Goal: Find specific page/section: Find specific page/section

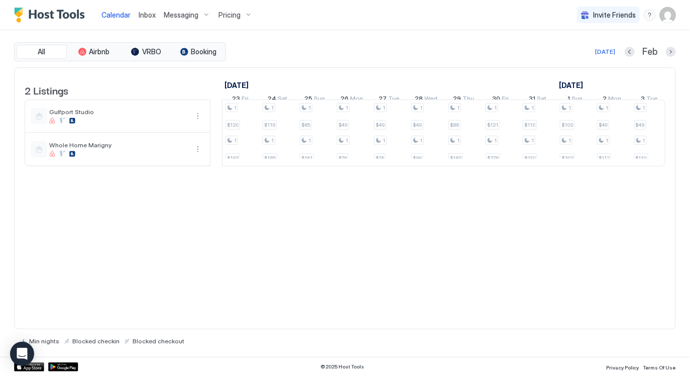
scroll to position [0, 638]
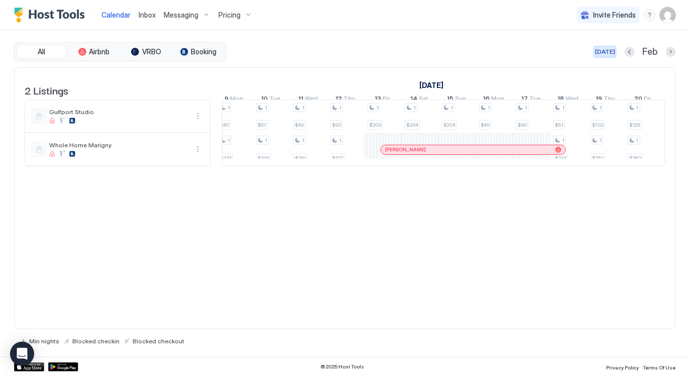
click at [601, 47] on div "[DATE]" at bounding box center [605, 51] width 20 height 9
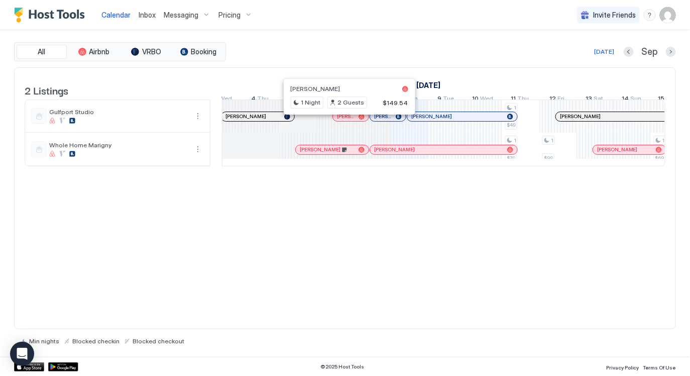
scroll to position [0, 368]
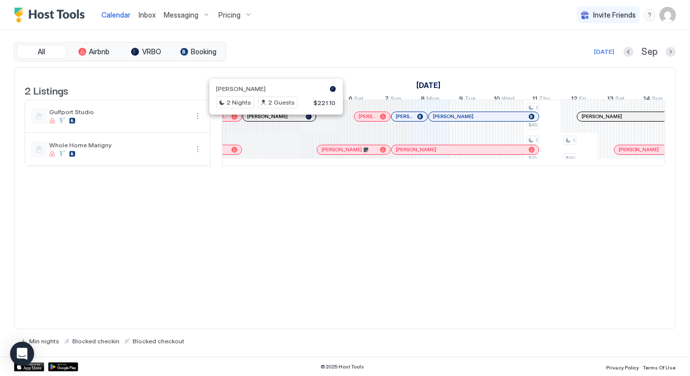
click at [272, 121] on div at bounding box center [273, 117] width 8 height 8
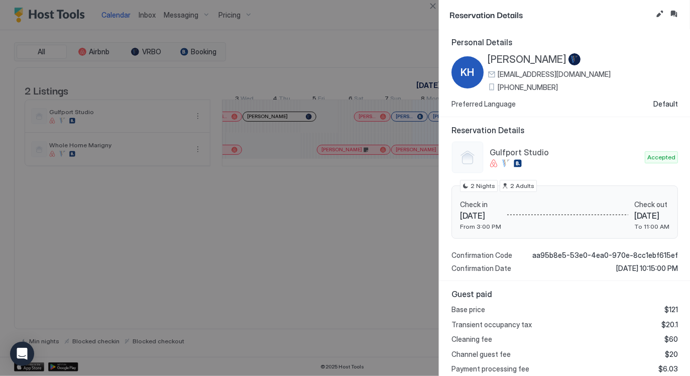
scroll to position [108, 0]
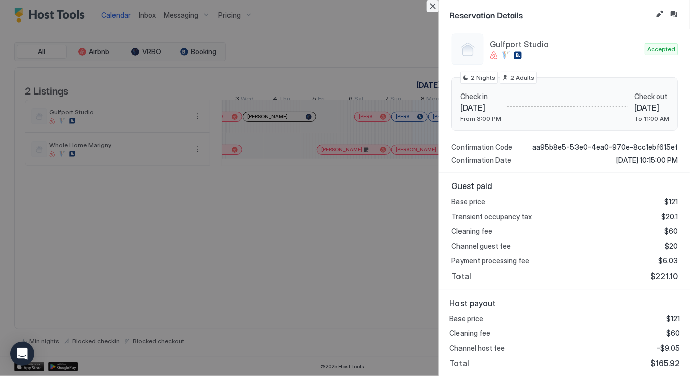
click at [434, 10] on button "Close" at bounding box center [433, 6] width 12 height 12
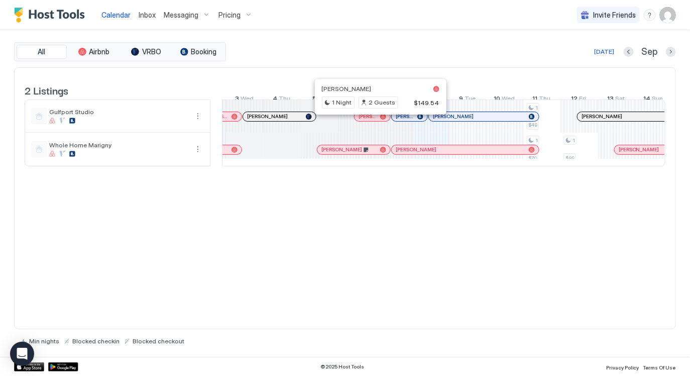
click at [377, 121] on div at bounding box center [377, 117] width 8 height 8
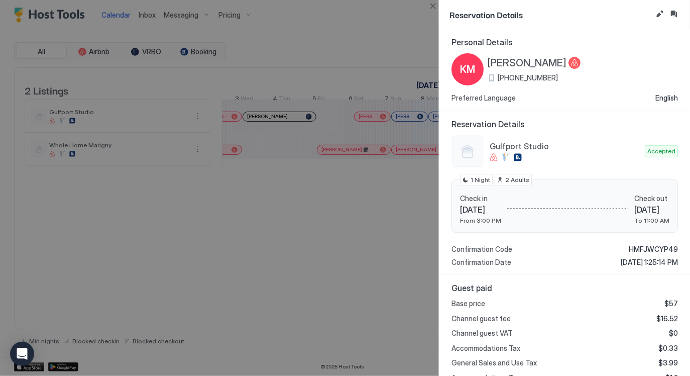
scroll to position [235, 0]
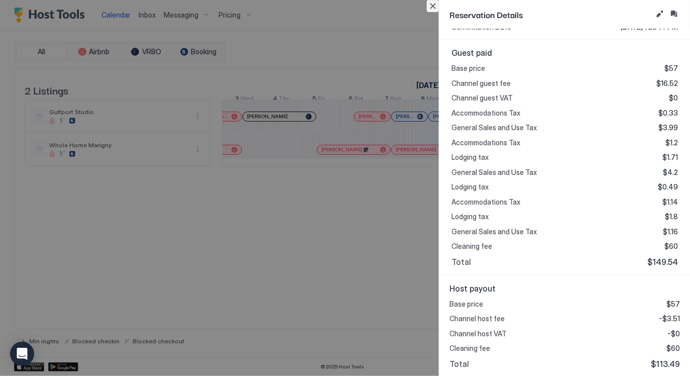
click at [429, 8] on button "Close" at bounding box center [433, 6] width 12 height 12
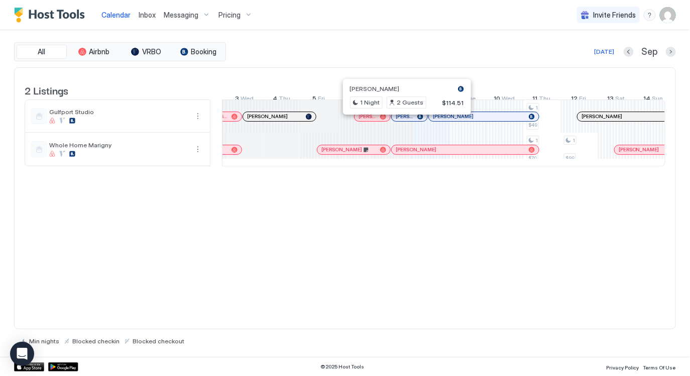
click at [403, 121] on div at bounding box center [404, 117] width 8 height 8
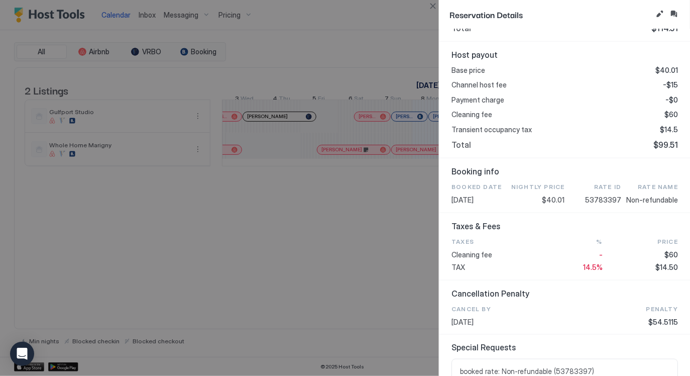
scroll to position [0, 0]
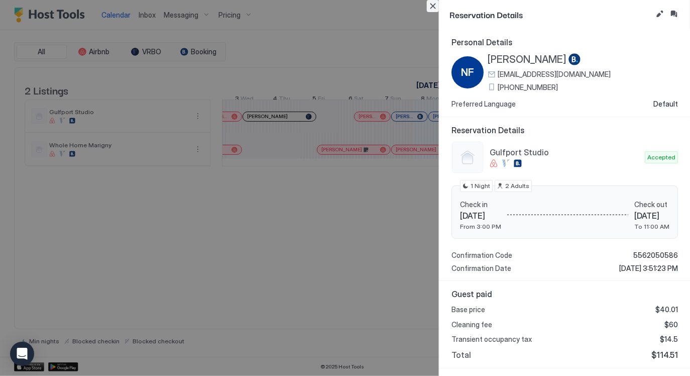
click at [431, 4] on button "Close" at bounding box center [433, 6] width 12 height 12
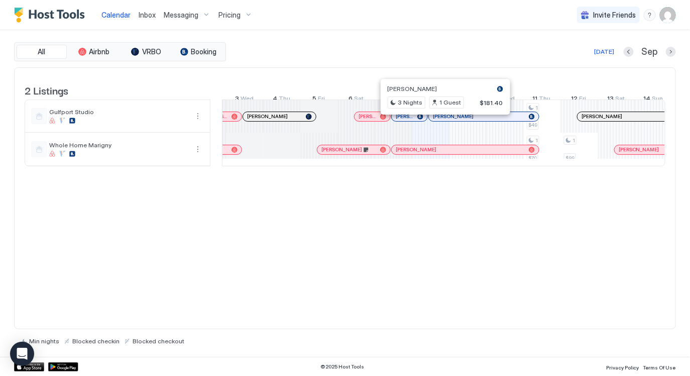
click at [442, 121] on div at bounding box center [442, 117] width 8 height 8
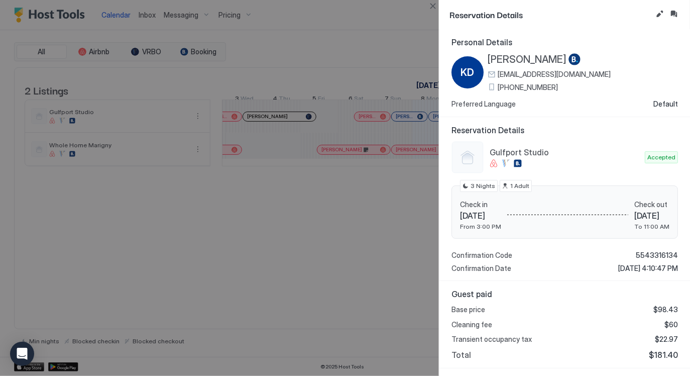
scroll to position [135, 0]
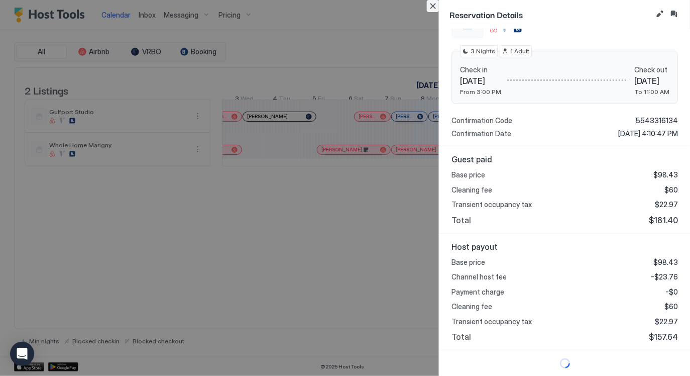
click at [435, 6] on button "Close" at bounding box center [433, 6] width 12 height 12
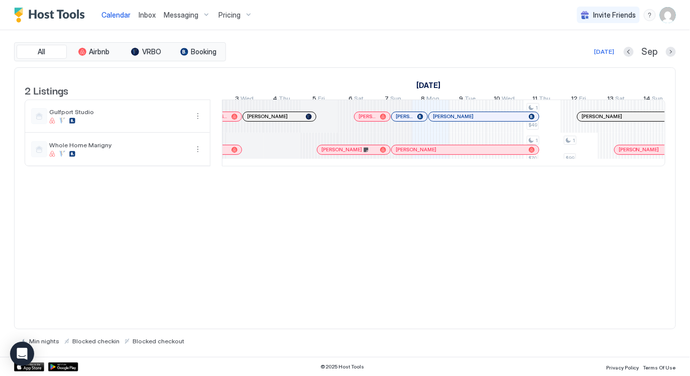
click at [514, 233] on div "2 Listings [DATE] [DATE] [DATE] 24 Sun 25 Mon 26 Tue 27 Wed 28 Thu 29 Fri 30 Sa…" at bounding box center [345, 198] width 662 height 262
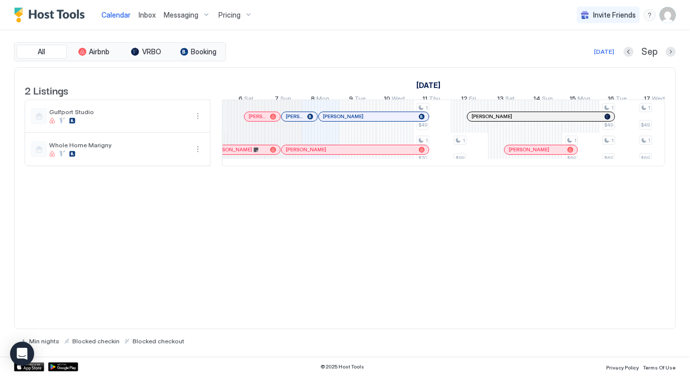
scroll to position [0, 542]
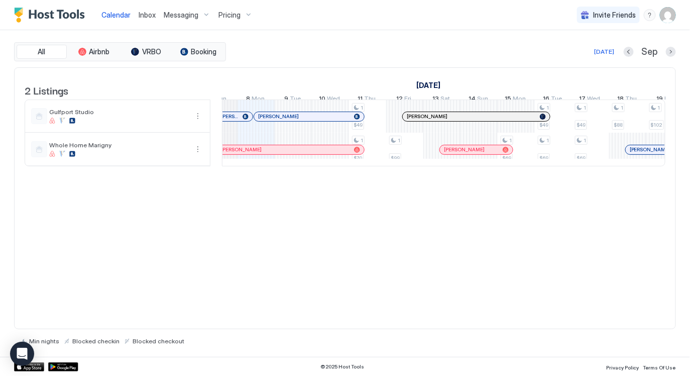
click at [433, 121] on div at bounding box center [433, 117] width 8 height 8
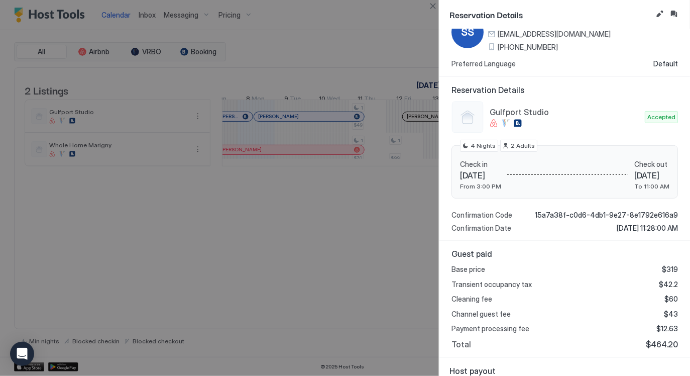
scroll to position [0, 0]
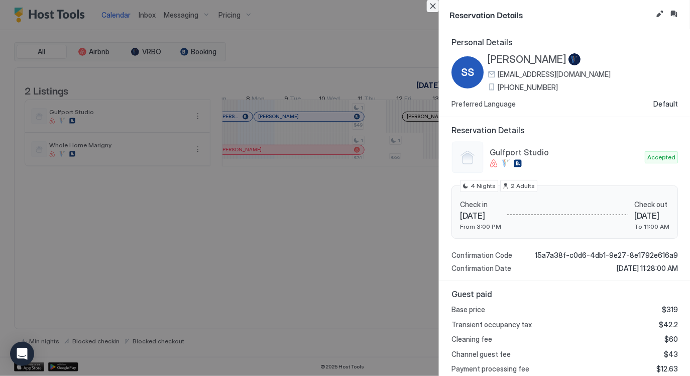
click at [431, 4] on button "Close" at bounding box center [433, 6] width 12 height 12
